Goal: Information Seeking & Learning: Learn about a topic

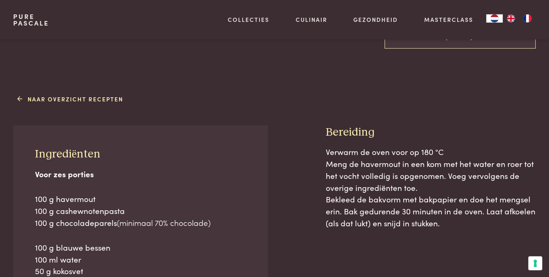
scroll to position [273, 0]
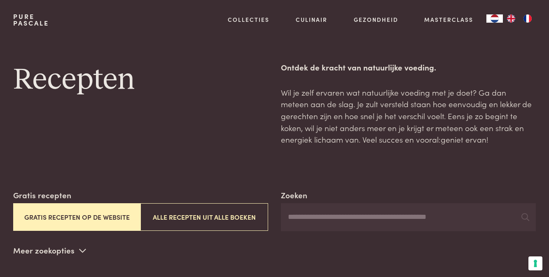
scroll to position [1150, 0]
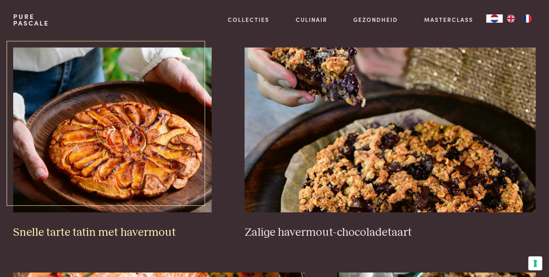
click at [152, 157] on img at bounding box center [112, 129] width 199 height 165
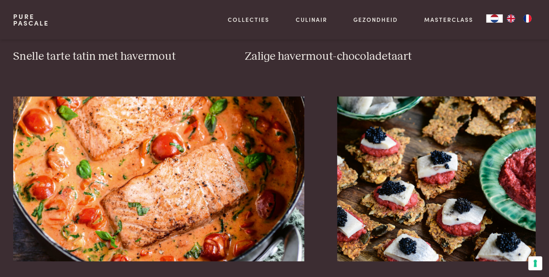
scroll to position [1327, 0]
